Goal: Information Seeking & Learning: Learn about a topic

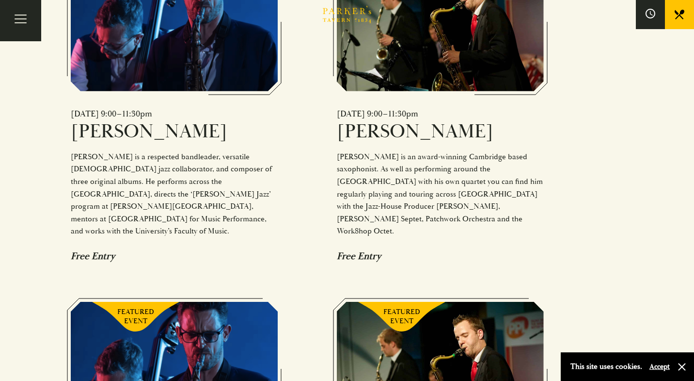
scroll to position [768, 0]
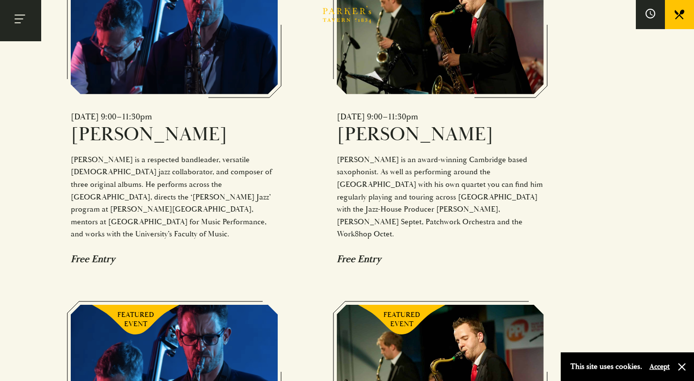
click at [22, 24] on button "Toggle navigation" at bounding box center [20, 20] width 41 height 41
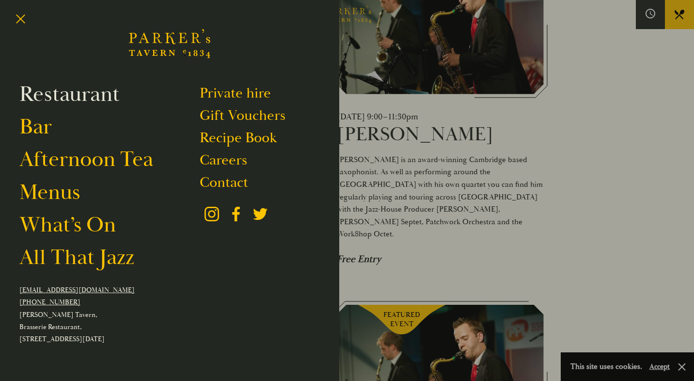
click at [79, 108] on link "Restaurant" at bounding box center [69, 93] width 100 height 27
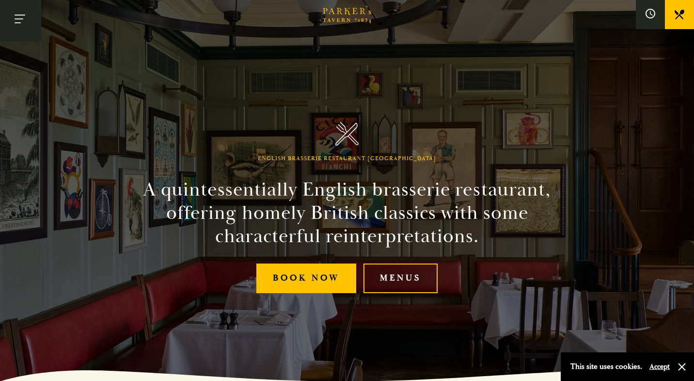
click at [18, 19] on button "Toggle navigation" at bounding box center [20, 20] width 41 height 41
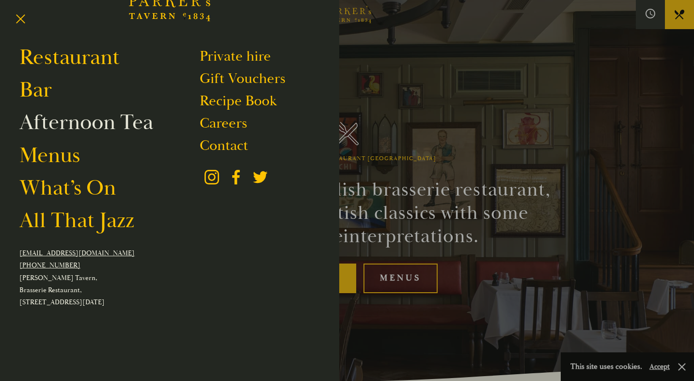
scroll to position [200, 0]
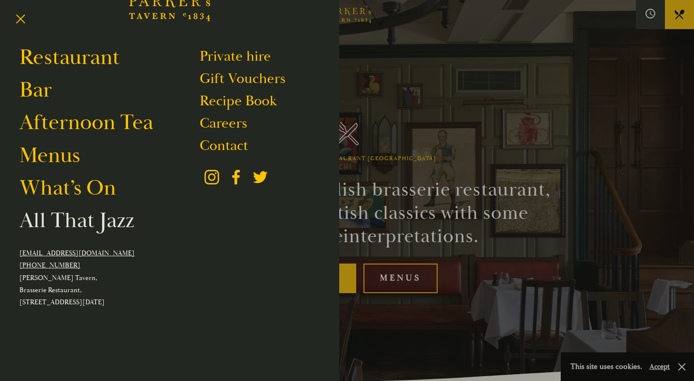
click at [83, 207] on link "All That Jazz" at bounding box center [76, 220] width 115 height 27
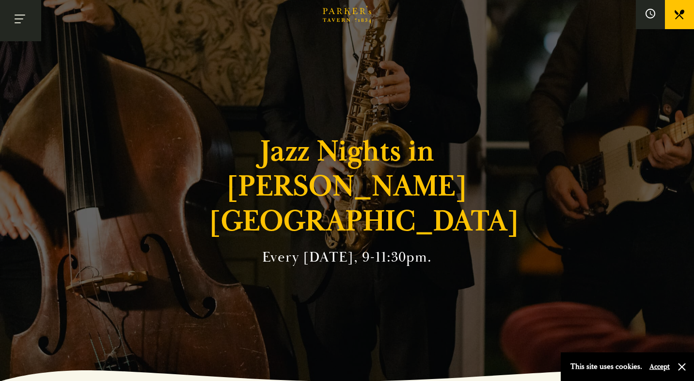
click at [18, 22] on span "Toggle navigation" at bounding box center [18, 22] width 6 height 1
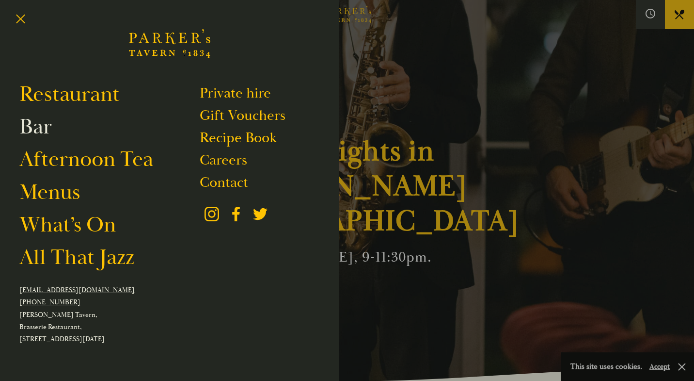
click at [50, 140] on link "Bar" at bounding box center [35, 126] width 32 height 27
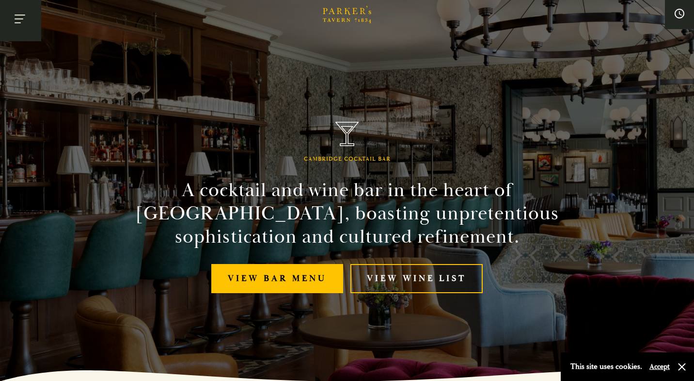
click at [20, 25] on button "Toggle navigation" at bounding box center [20, 20] width 41 height 41
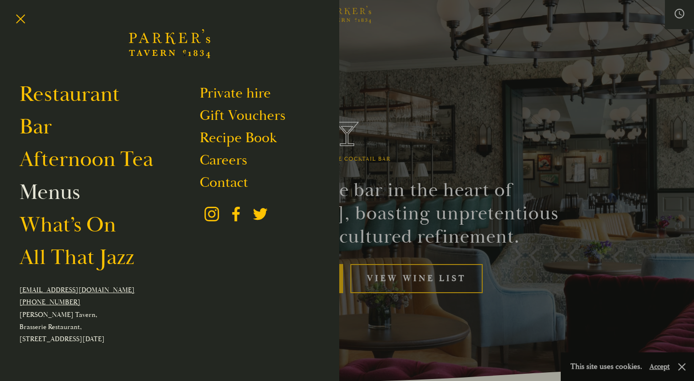
click at [77, 206] on link "Menus" at bounding box center [49, 191] width 61 height 27
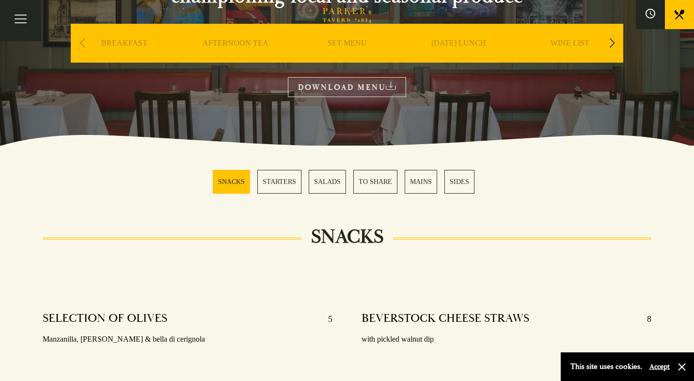
scroll to position [150, 0]
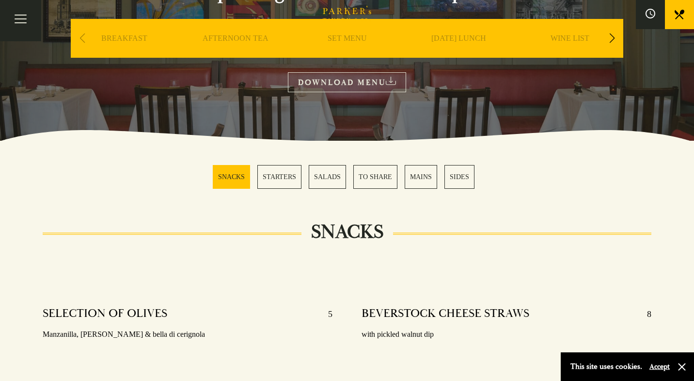
click at [428, 175] on link "MAINS" at bounding box center [421, 177] width 32 height 24
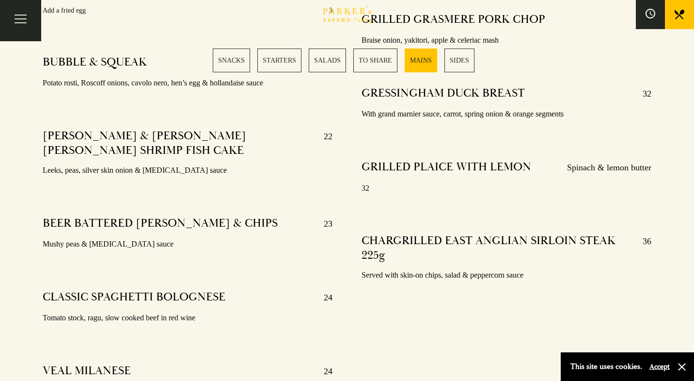
scroll to position [1896, 0]
click at [21, 22] on button "Toggle navigation" at bounding box center [20, 20] width 41 height 41
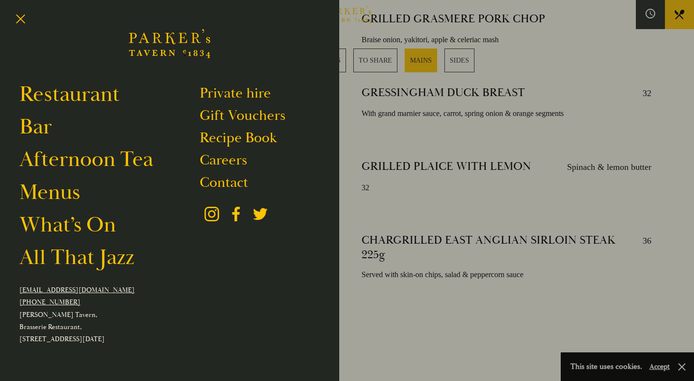
click at [556, 38] on div at bounding box center [347, 190] width 694 height 381
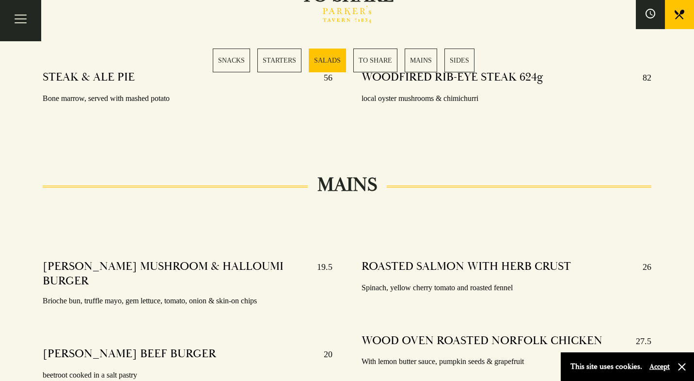
scroll to position [1501, 0]
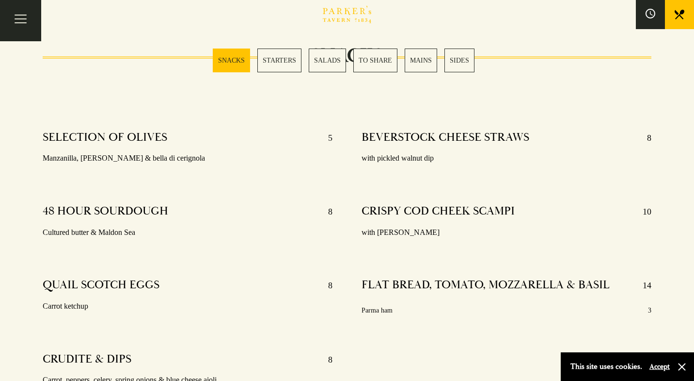
scroll to position [209, 0]
